Goal: Navigation & Orientation: Find specific page/section

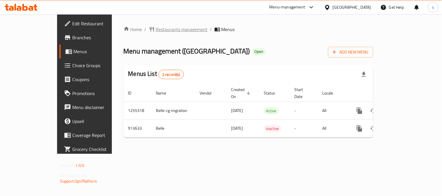
click at [158, 32] on span "Restaurants management" at bounding box center [182, 29] width 52 height 7
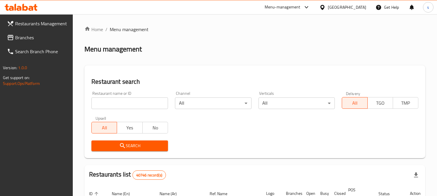
click at [22, 34] on div at bounding box center [218, 98] width 437 height 196
click at [18, 34] on span "Branches" at bounding box center [41, 37] width 53 height 7
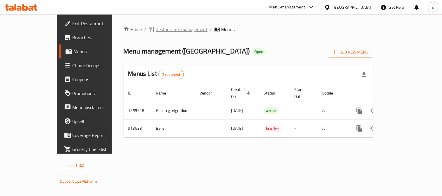
click at [156, 30] on span "Restaurants management" at bounding box center [182, 29] width 52 height 7
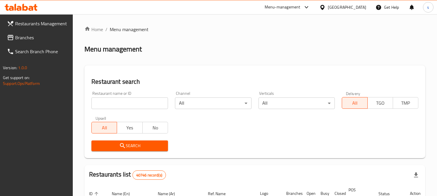
click at [30, 37] on span "Branches" at bounding box center [41, 37] width 53 height 7
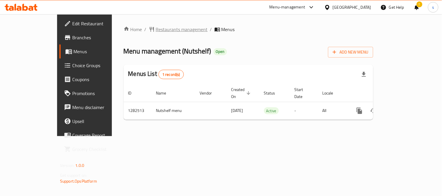
click at [156, 32] on span "Restaurants management" at bounding box center [182, 29] width 52 height 7
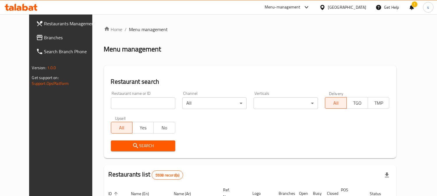
click at [44, 36] on span "Branches" at bounding box center [70, 37] width 53 height 7
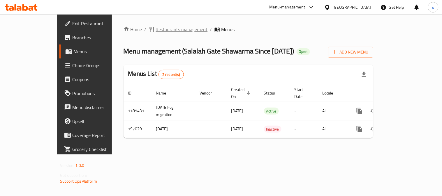
drag, startPoint x: 146, startPoint y: 24, endPoint x: 147, endPoint y: 30, distance: 5.9
click at [146, 27] on div "Home / Restaurants management / Menus Menu management ( Salalah Gate Shawarma S…" at bounding box center [248, 84] width 273 height 140
click at [156, 30] on span "Restaurants management" at bounding box center [182, 29] width 52 height 7
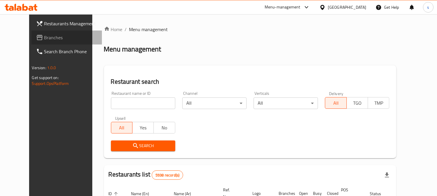
click at [44, 37] on span "Branches" at bounding box center [70, 37] width 53 height 7
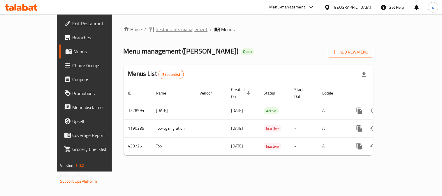
click at [157, 31] on span "Restaurants management" at bounding box center [182, 29] width 52 height 7
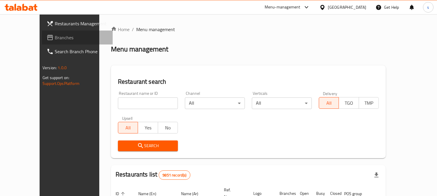
click at [55, 34] on span "Branches" at bounding box center [81, 37] width 53 height 7
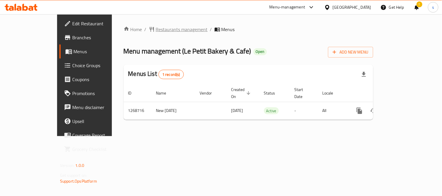
click at [156, 27] on span "Restaurants management" at bounding box center [182, 29] width 52 height 7
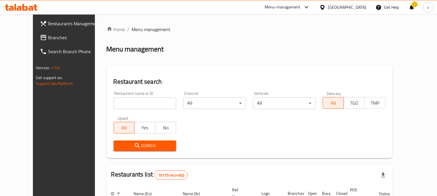
click at [48, 35] on span "Branches" at bounding box center [74, 37] width 53 height 7
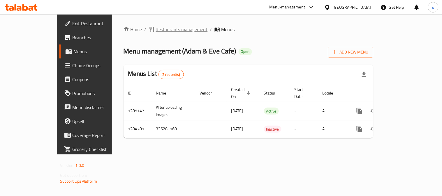
click at [156, 32] on span "Restaurants management" at bounding box center [182, 29] width 52 height 7
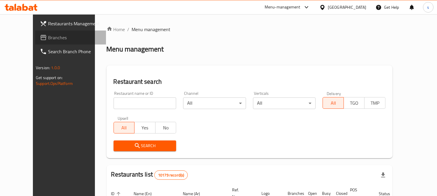
click at [48, 38] on span "Branches" at bounding box center [74, 37] width 53 height 7
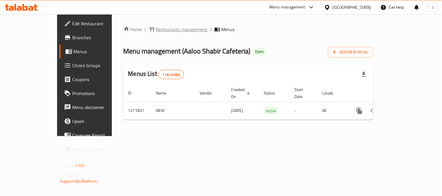
click at [156, 27] on span "Restaurants management" at bounding box center [182, 29] width 52 height 7
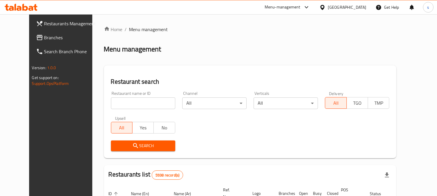
click at [44, 36] on span "Branches" at bounding box center [70, 37] width 53 height 7
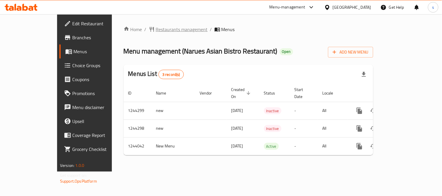
click at [156, 31] on span "Restaurants management" at bounding box center [182, 29] width 52 height 7
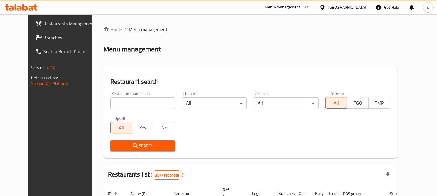
click at [28, 39] on div "Restaurants Management Branches Search Branch Phone Version: 1.0.0 Get support …" at bounding box center [218, 198] width 381 height 368
click at [43, 38] on span "Branches" at bounding box center [69, 37] width 53 height 7
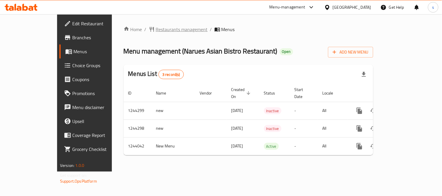
click at [158, 29] on span "Restaurants management" at bounding box center [182, 29] width 52 height 7
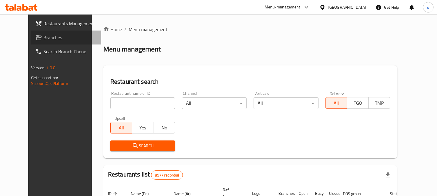
click at [43, 37] on span "Branches" at bounding box center [69, 37] width 53 height 7
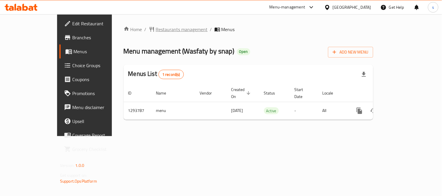
click at [156, 32] on span "Restaurants management" at bounding box center [182, 29] width 52 height 7
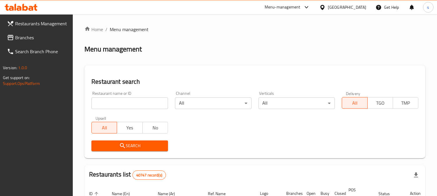
drag, startPoint x: 27, startPoint y: 36, endPoint x: 3, endPoint y: 49, distance: 26.6
click at [27, 36] on span "Branches" at bounding box center [41, 37] width 53 height 7
